Goal: Task Accomplishment & Management: Complete application form

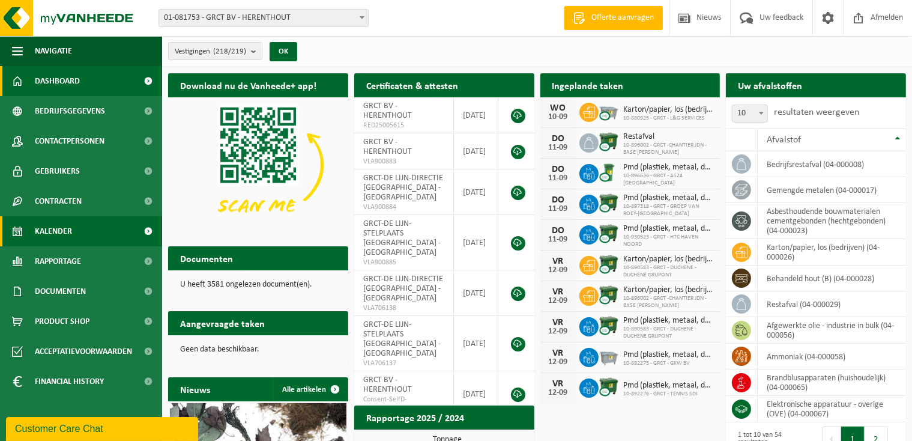
click at [83, 231] on link "Kalender" at bounding box center [81, 231] width 162 height 30
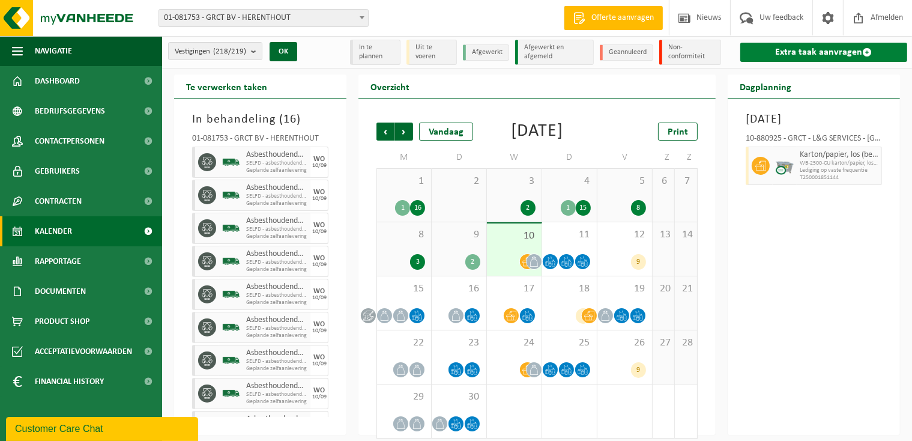
click at [856, 50] on link "Extra taak aanvragen" at bounding box center [823, 52] width 167 height 19
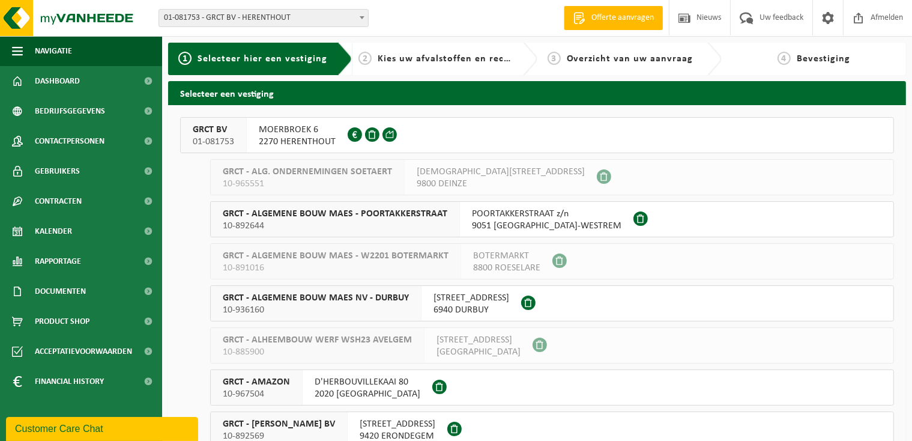
click at [299, 139] on span "2270 HERENTHOUT" at bounding box center [297, 142] width 77 height 12
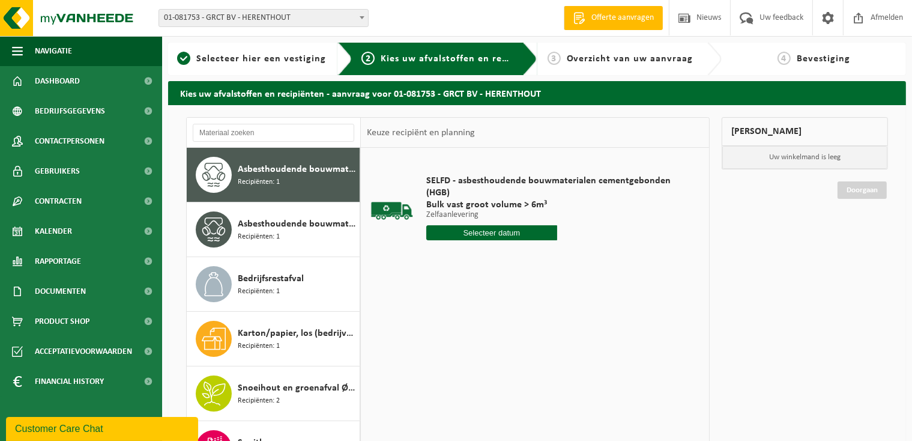
click at [492, 232] on input "text" at bounding box center [491, 232] width 131 height 15
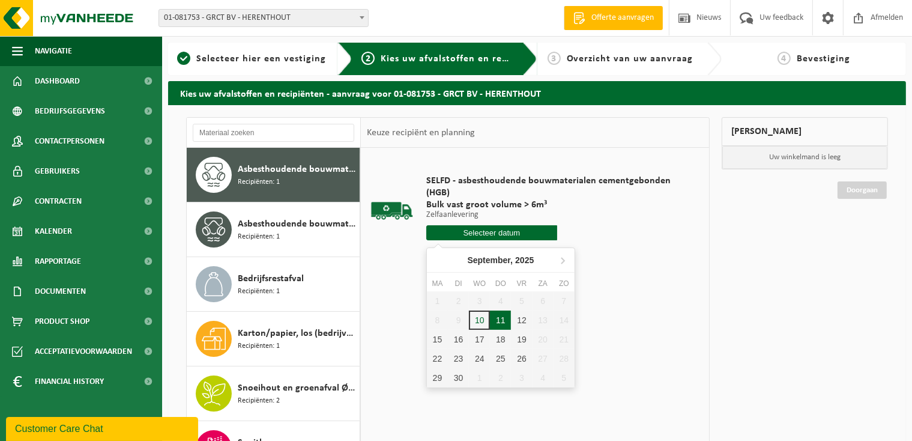
click at [498, 321] on div "11" at bounding box center [500, 319] width 21 height 19
type input "Van 2025-09-11"
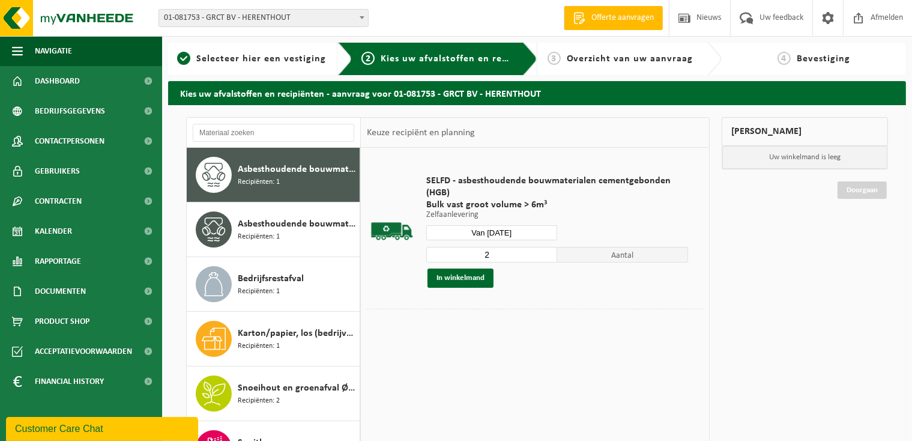
type input "2"
click at [550, 253] on input "2" at bounding box center [491, 255] width 131 height 16
click at [474, 277] on button "In winkelmand" at bounding box center [460, 277] width 66 height 19
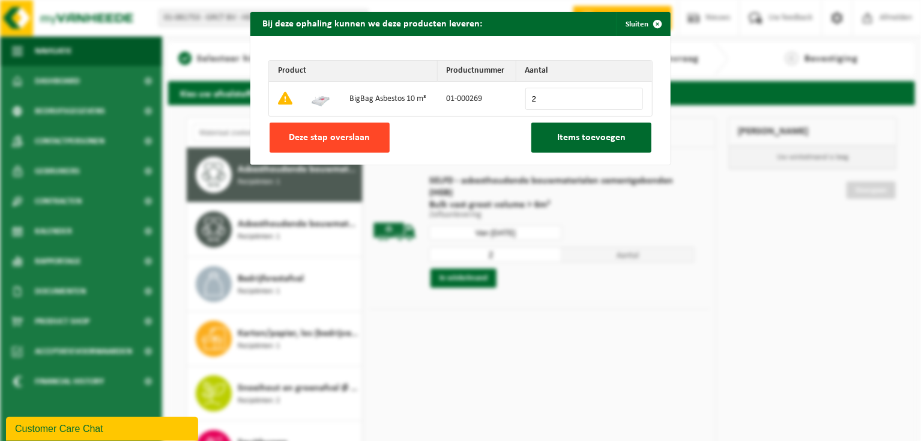
click at [327, 139] on span "Deze stap overslaan" at bounding box center [329, 138] width 81 height 10
type input "0"
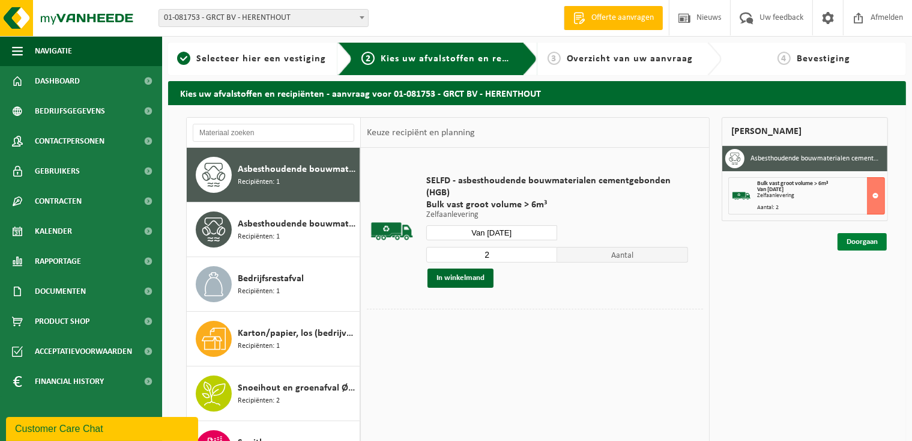
click at [845, 242] on link "Doorgaan" at bounding box center [861, 241] width 49 height 17
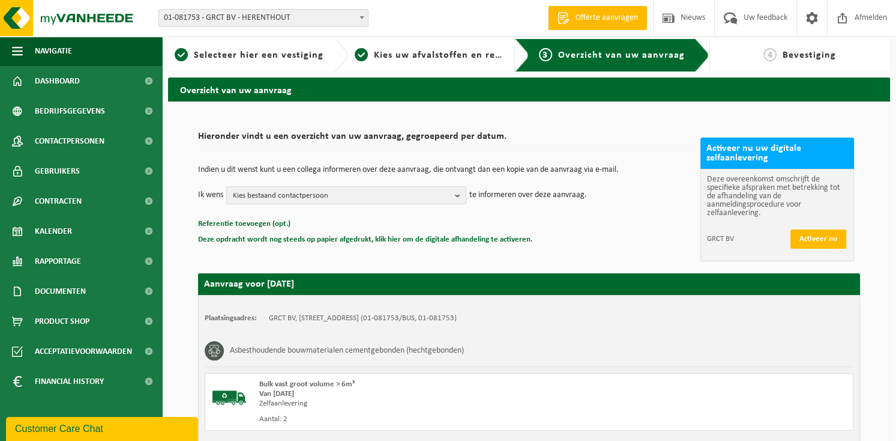
scroll to position [148, 0]
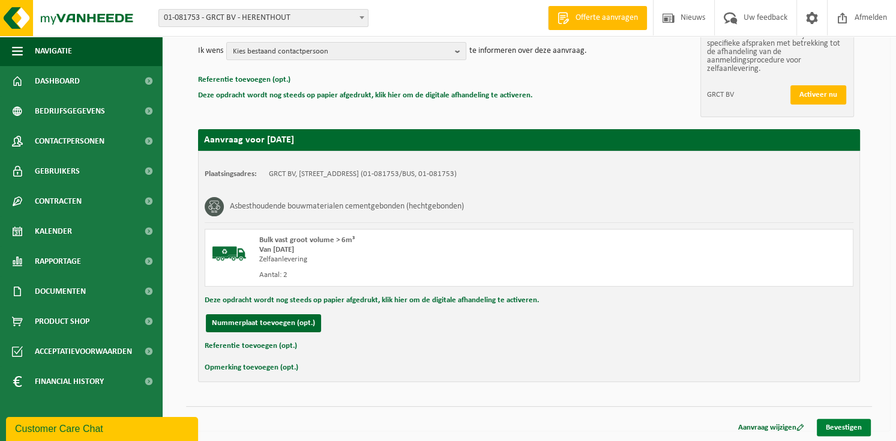
click at [849, 419] on link "Bevestigen" at bounding box center [844, 426] width 54 height 17
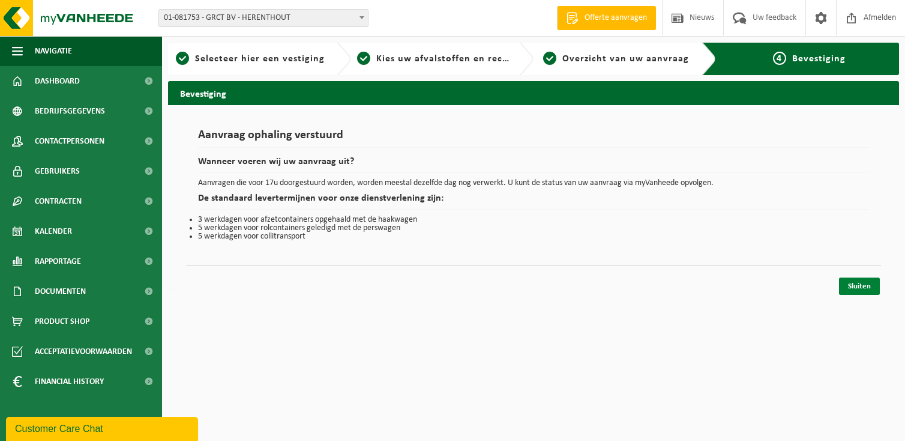
click at [859, 286] on link "Sluiten" at bounding box center [859, 285] width 41 height 17
